Goal: Navigation & Orientation: Find specific page/section

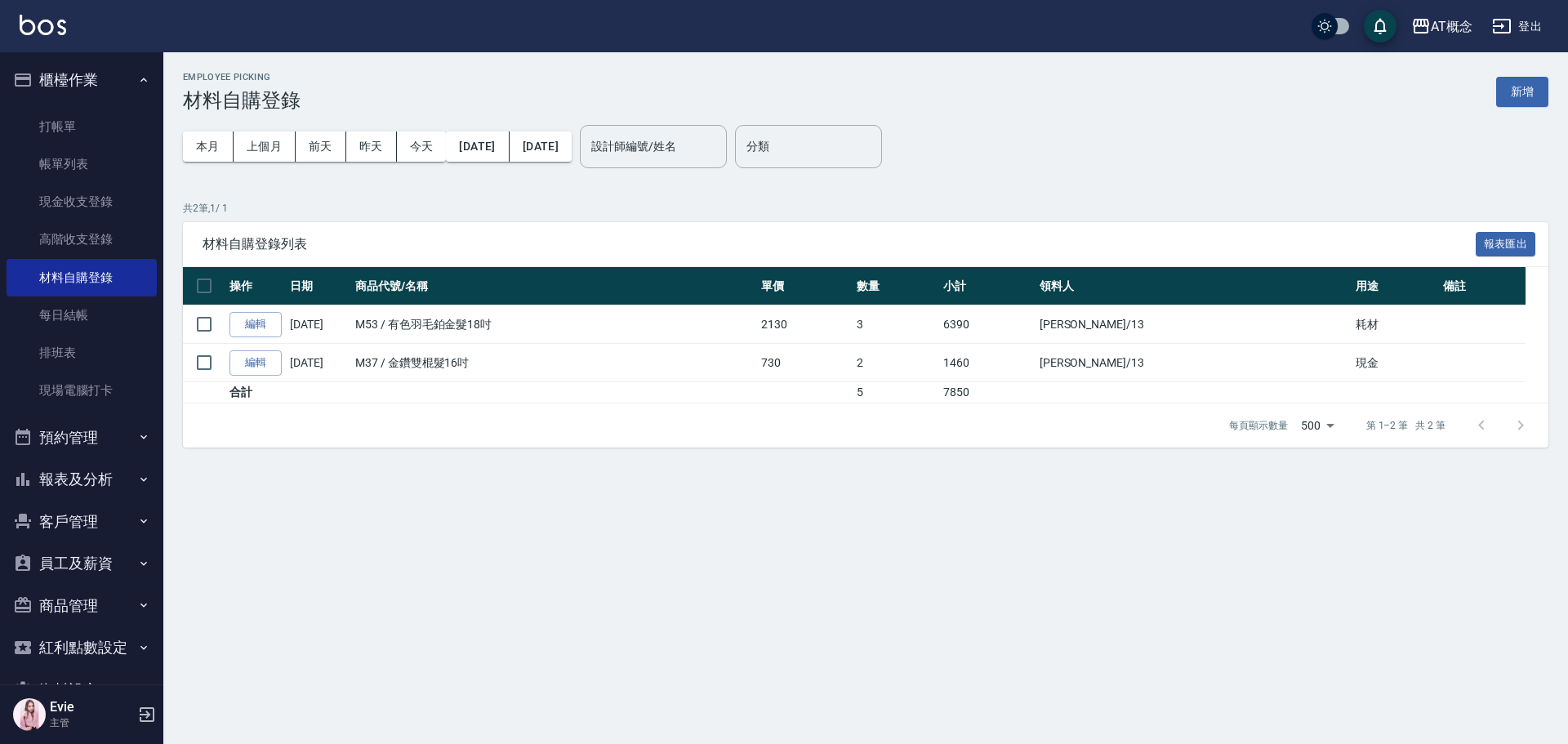
click at [71, 519] on button "客戶管理" at bounding box center [81, 522] width 150 height 43
click at [75, 569] on link "客戶列表" at bounding box center [81, 567] width 150 height 37
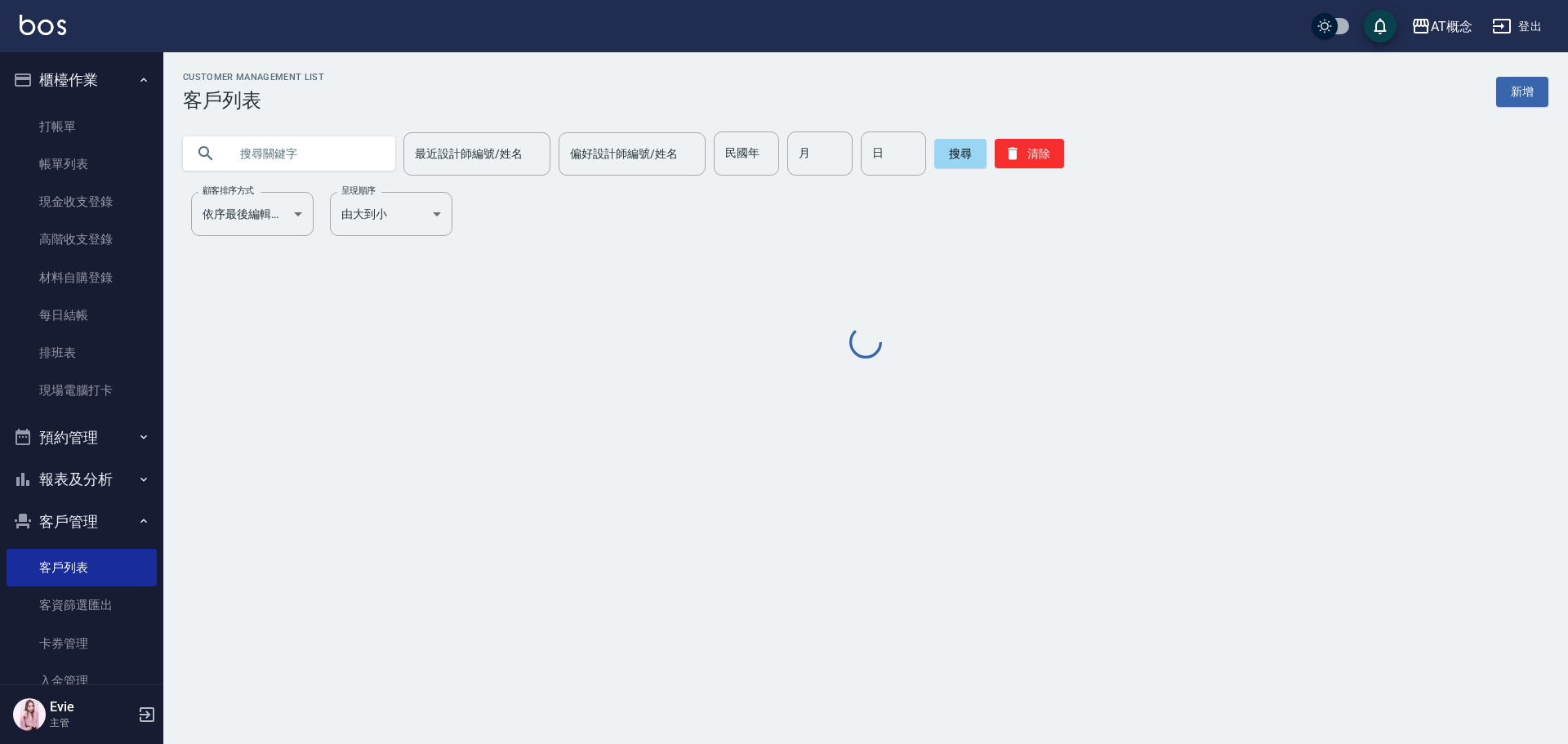
click at [266, 153] on input "text" at bounding box center [305, 154] width 153 height 44
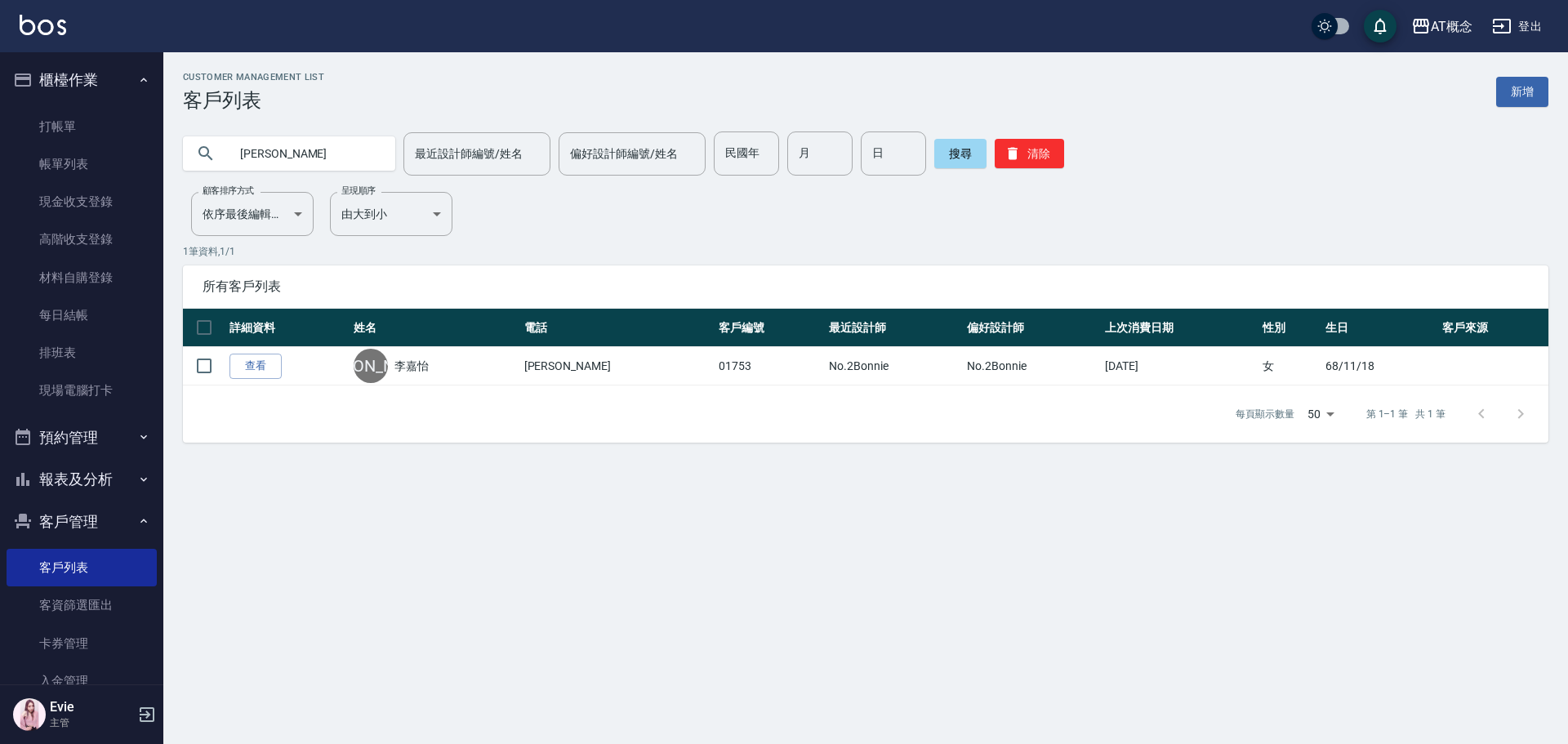
type input "[PERSON_NAME]"
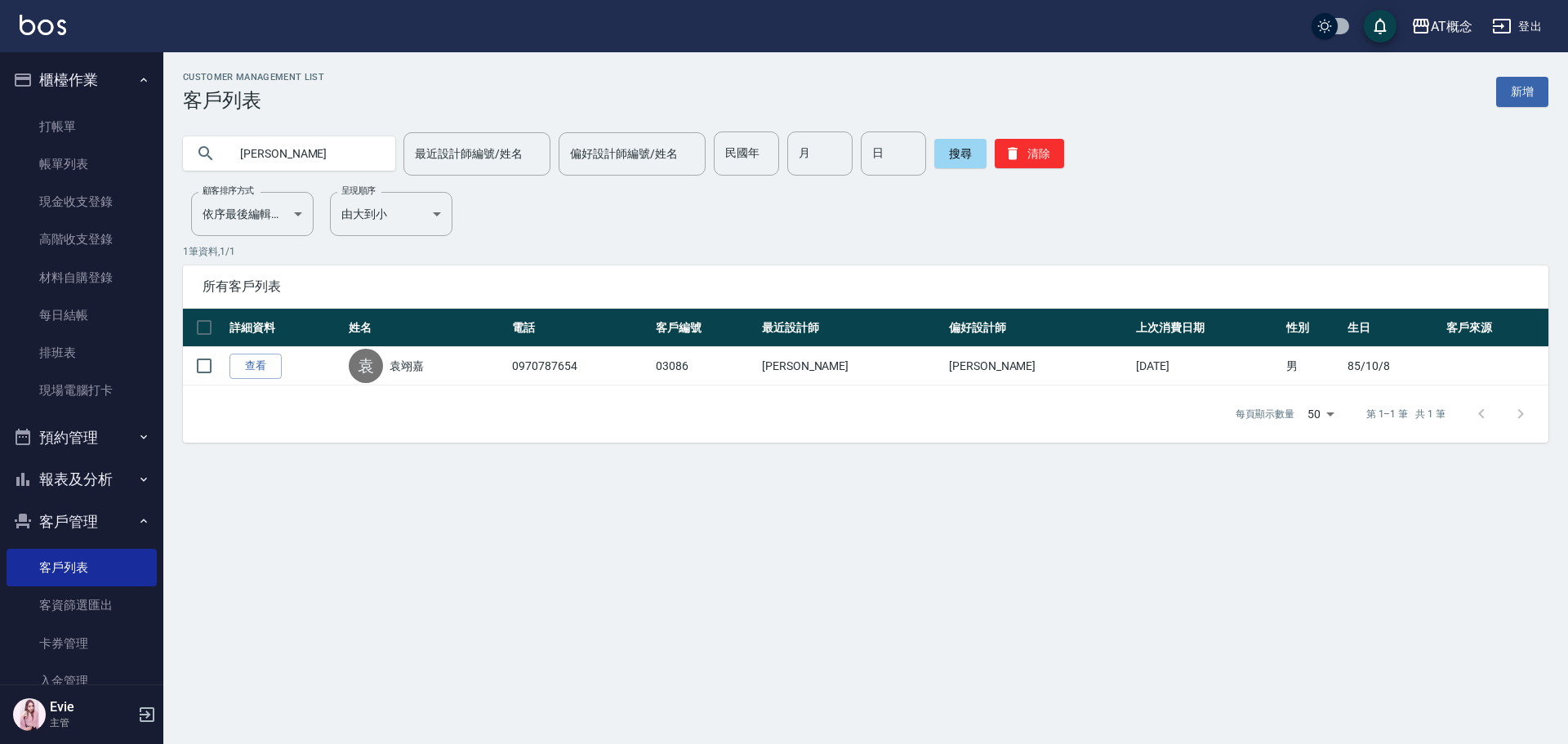
drag, startPoint x: 282, startPoint y: 153, endPoint x: 202, endPoint y: 142, distance: 80.8
click at [202, 142] on div "[PERSON_NAME]" at bounding box center [288, 153] width 212 height 35
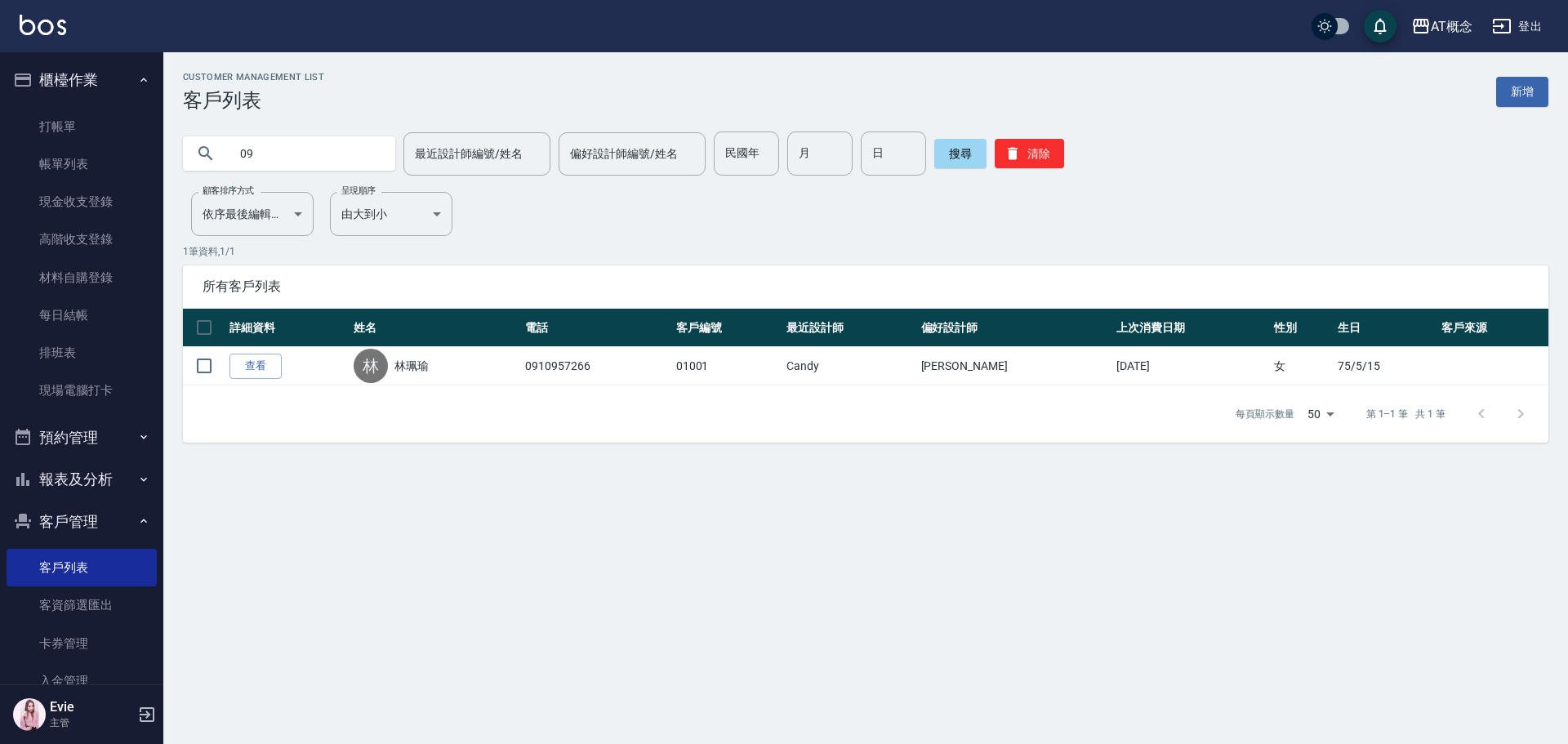
type input "0"
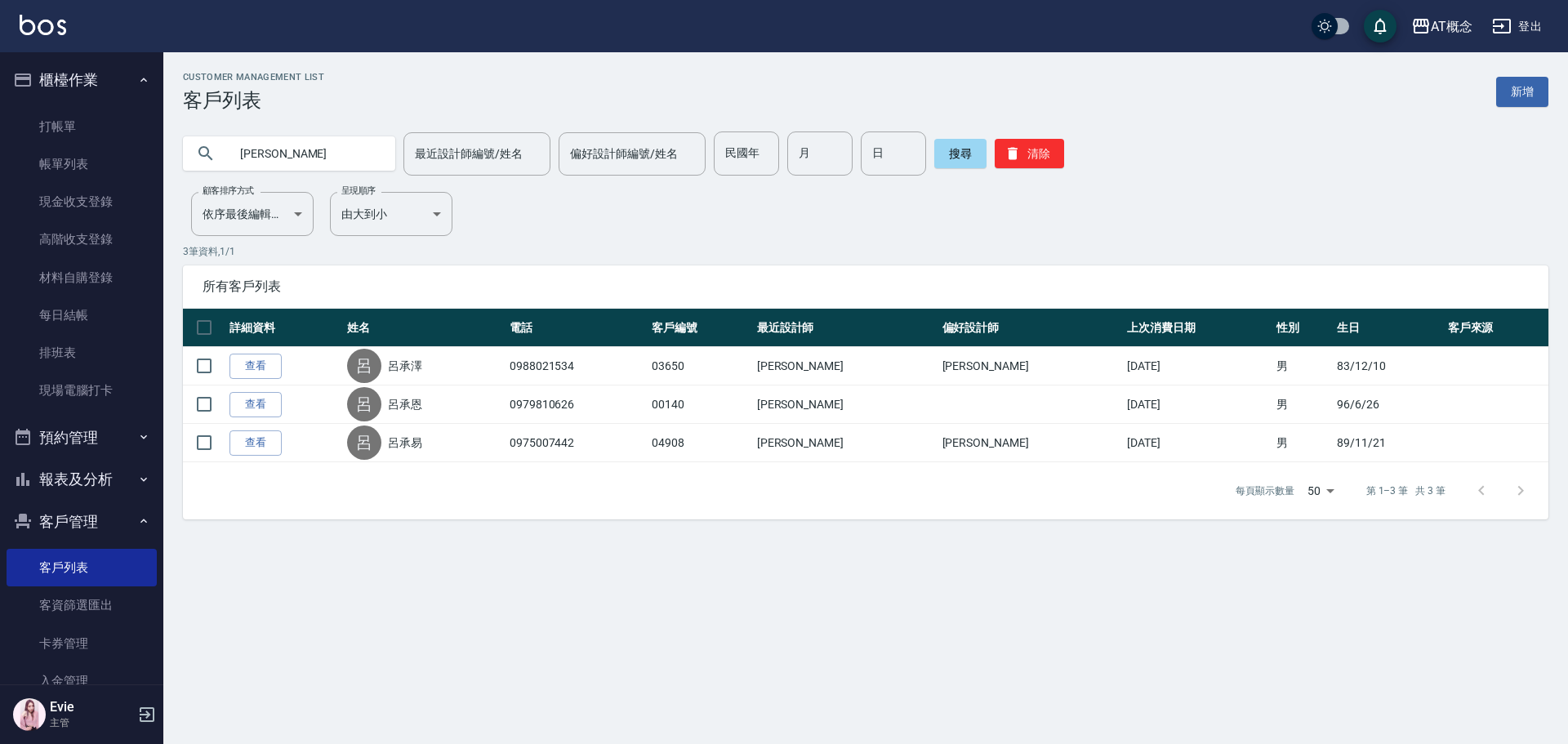
type input "呂"
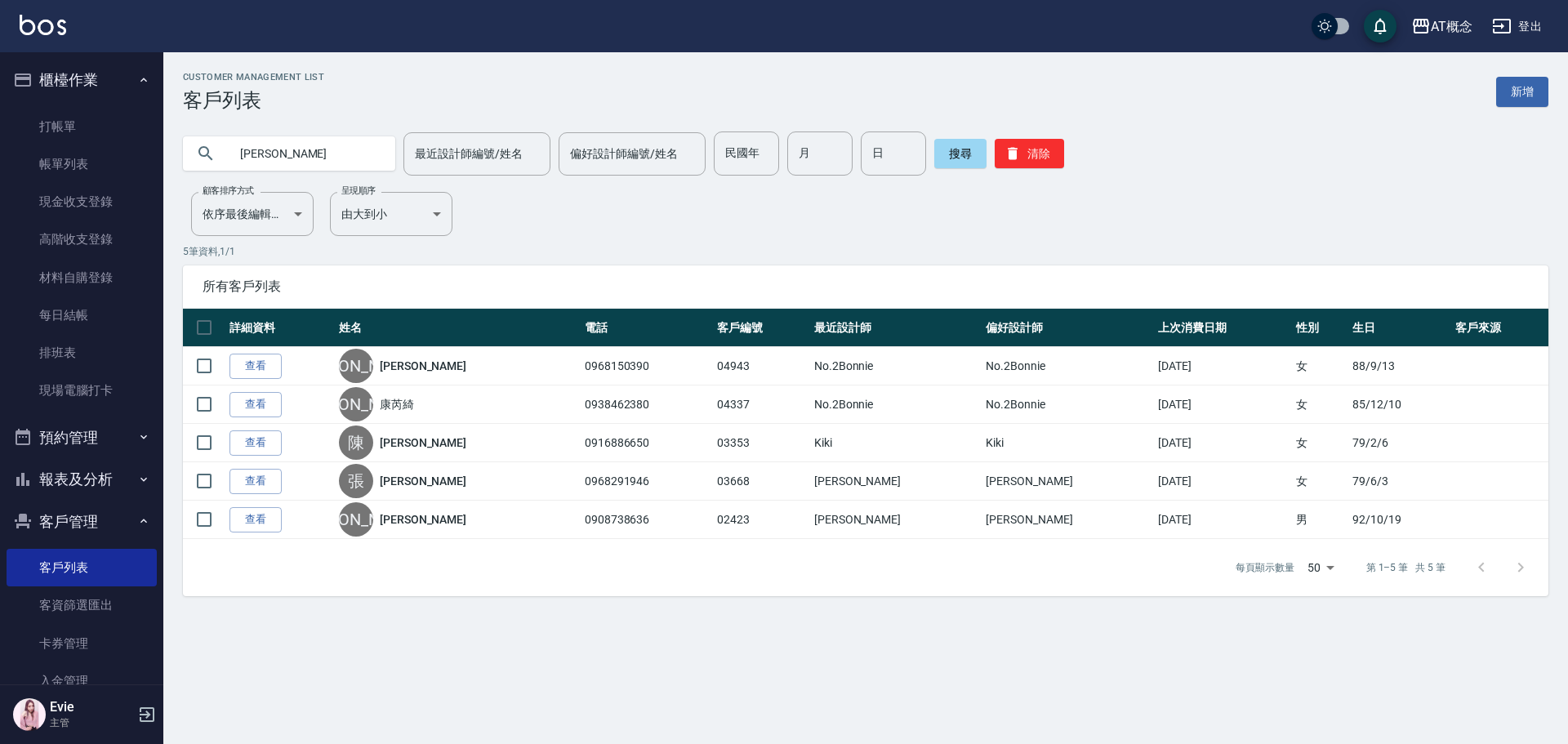
type input "[PERSON_NAME]"
